Goal: Task Accomplishment & Management: Manage account settings

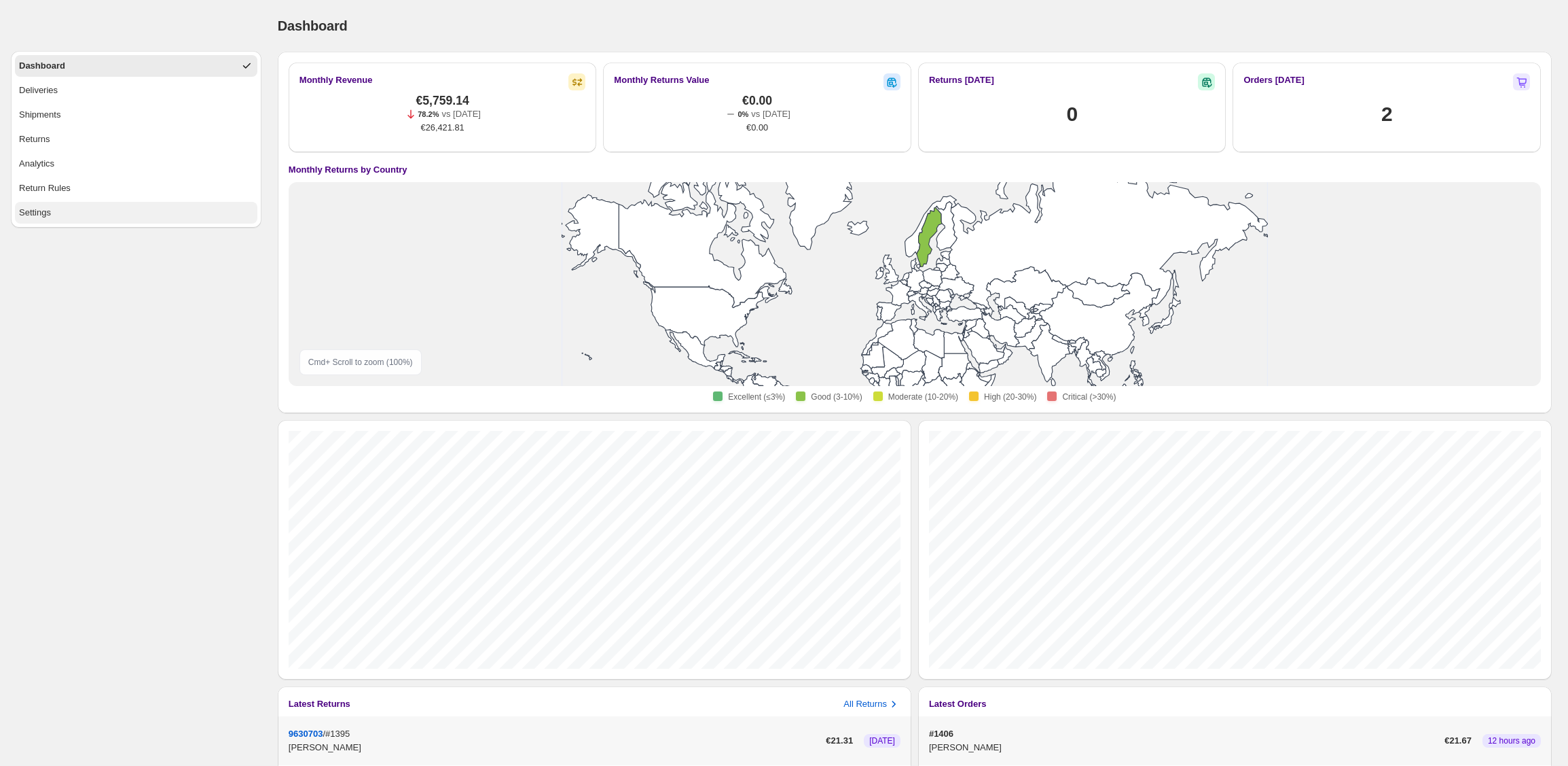
click at [97, 213] on button "Settings" at bounding box center [136, 213] width 242 height 22
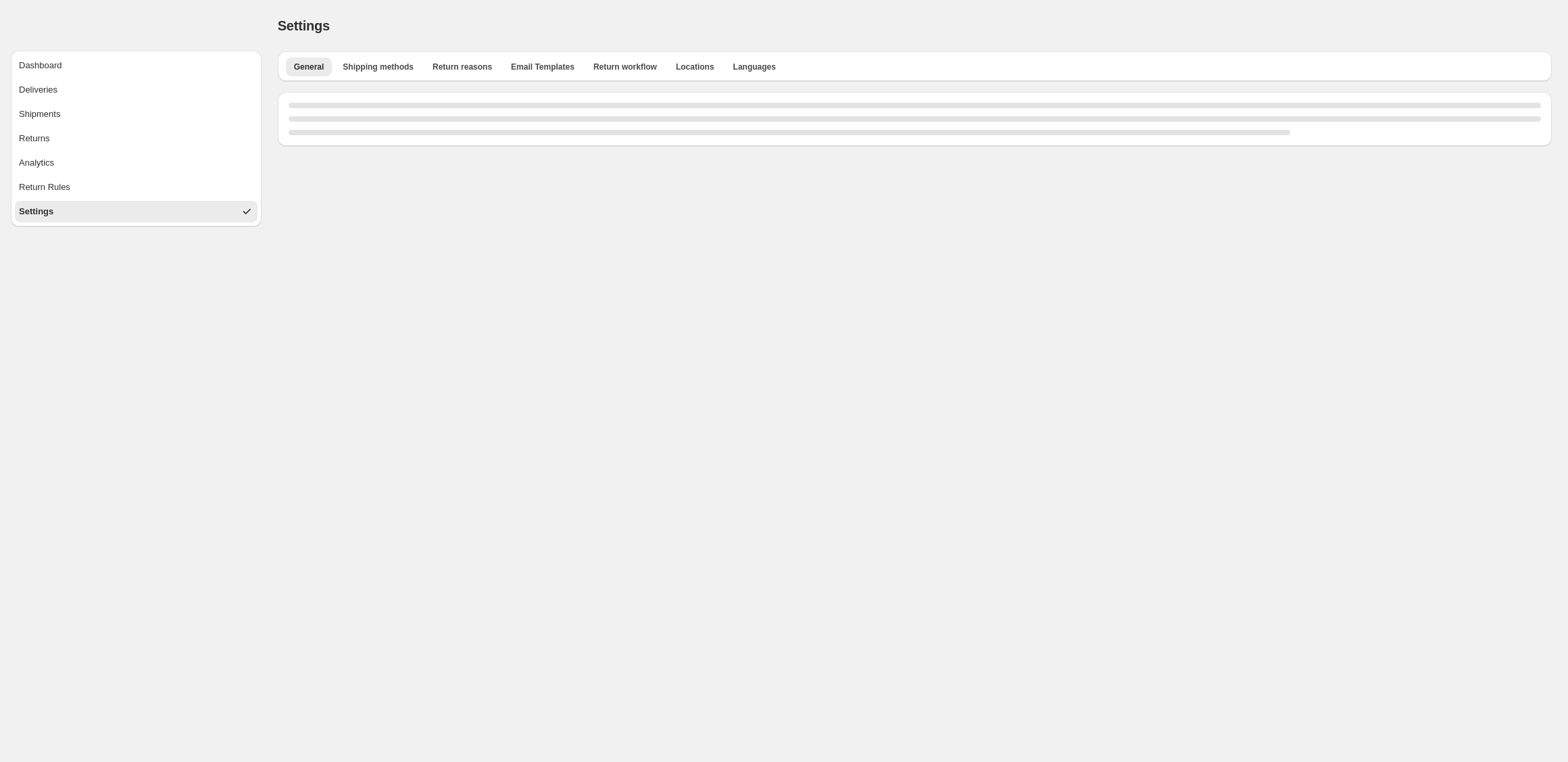
select select "**"
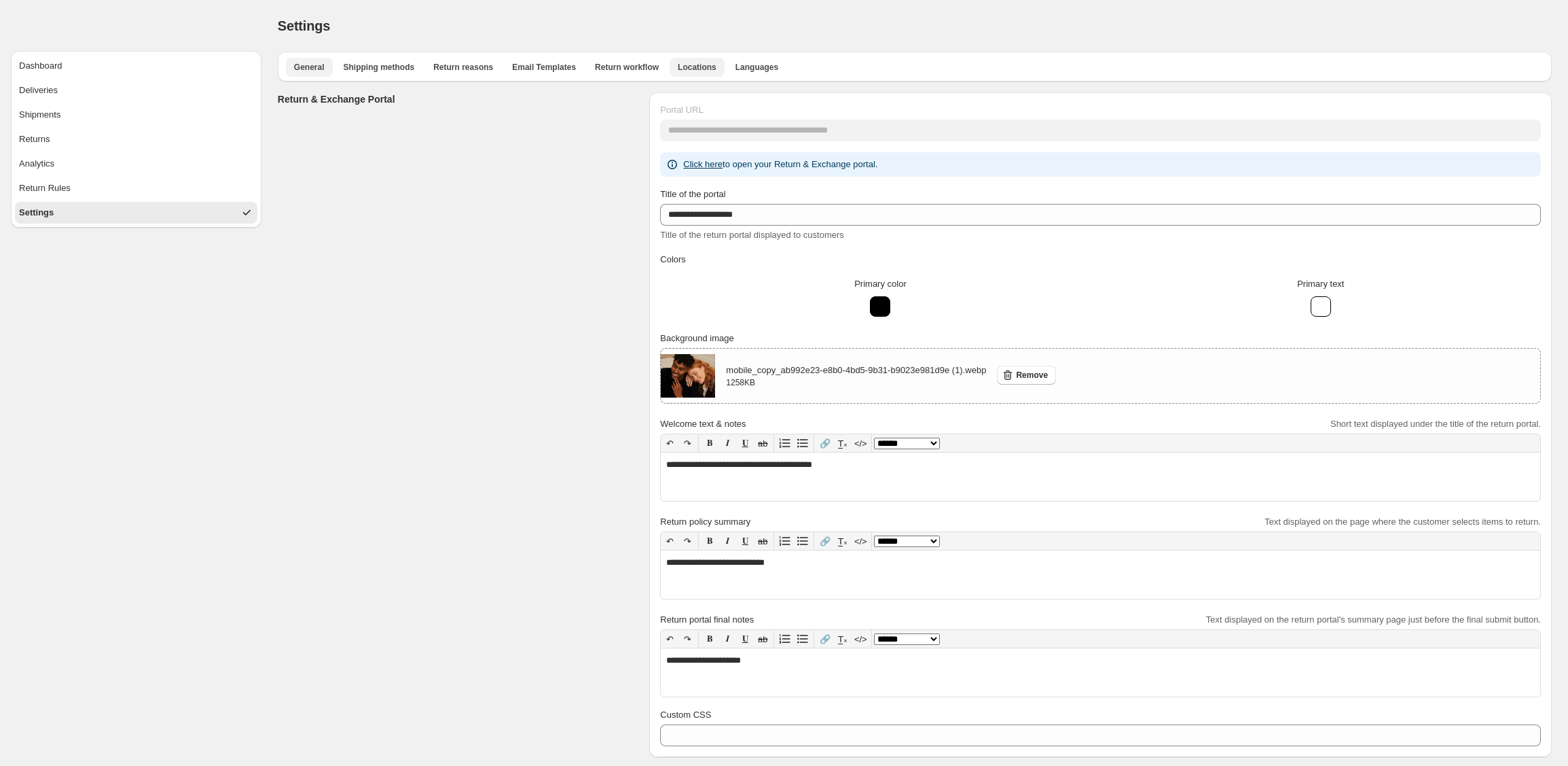
click at [709, 67] on span "Locations" at bounding box center [697, 66] width 39 height 11
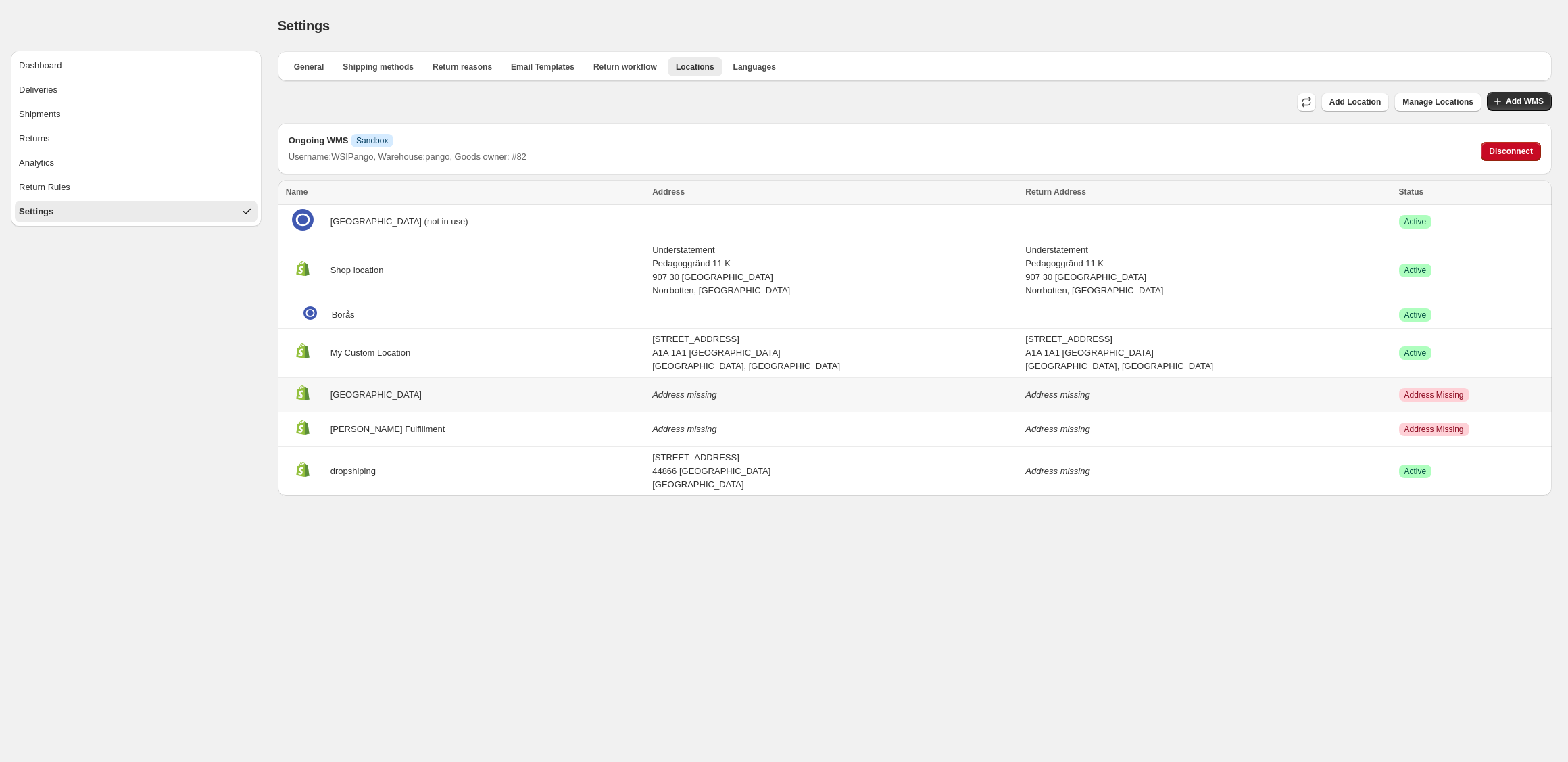
click at [541, 396] on div "[GEOGRAPHIC_DATA]" at bounding box center [465, 394] width 359 height 26
